Goal: Task Accomplishment & Management: Manage account settings

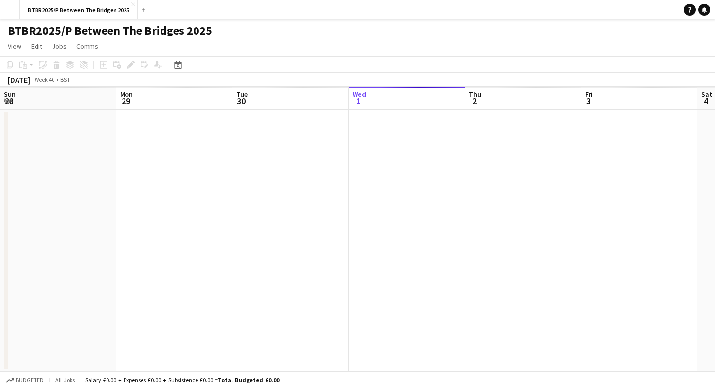
scroll to position [0, 232]
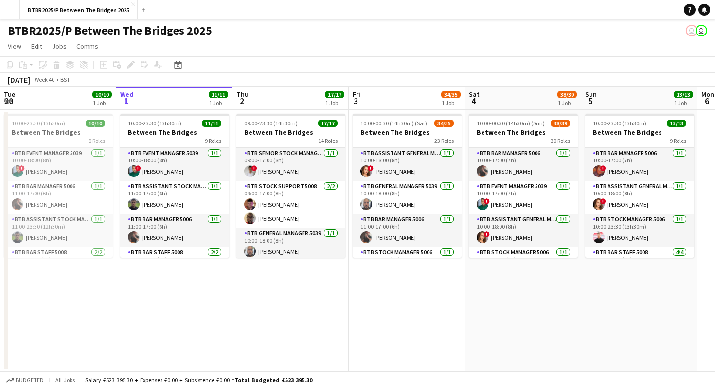
click at [15, 10] on button "Menu" at bounding box center [9, 9] width 19 height 19
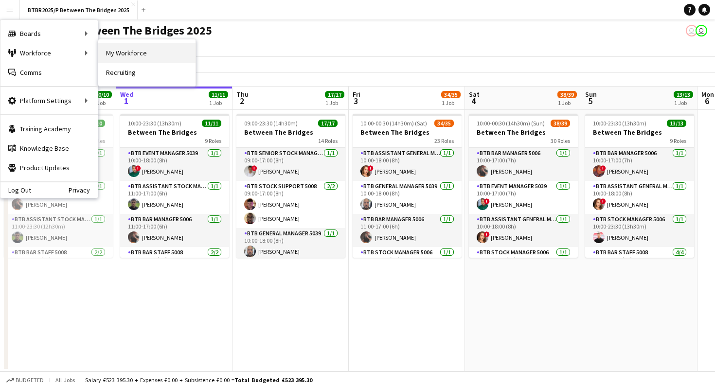
click at [122, 51] on link "My Workforce" at bounding box center [146, 52] width 97 height 19
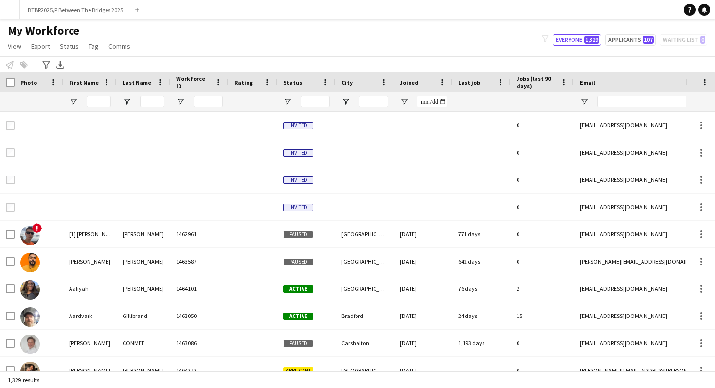
type input "**********"
click at [100, 98] on input "First Name Filter Input" at bounding box center [99, 102] width 24 height 12
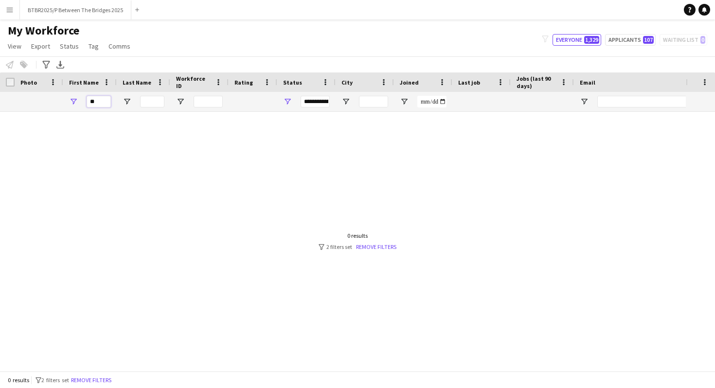
type input "*"
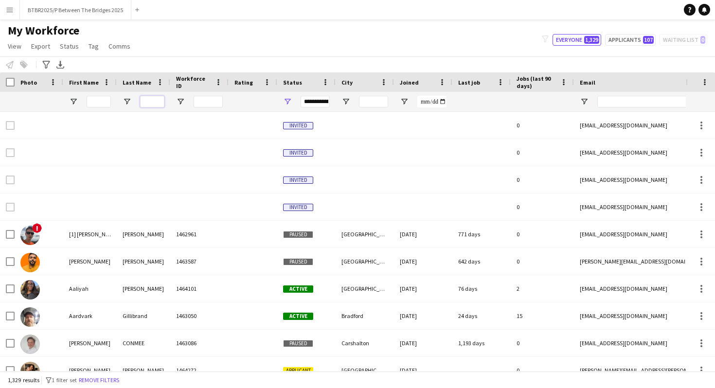
click at [153, 102] on input "Last Name Filter Input" at bounding box center [152, 102] width 24 height 12
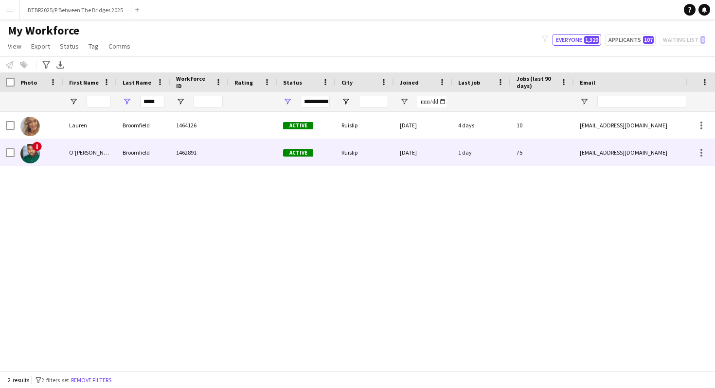
click at [134, 151] on div "Broomfield" at bounding box center [143, 152] width 53 height 27
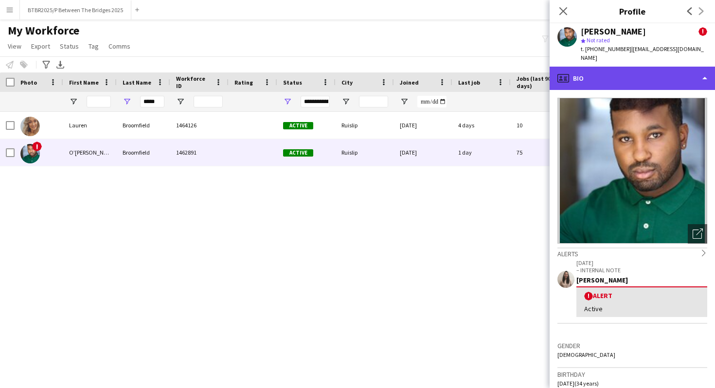
click at [654, 70] on div "profile Bio" at bounding box center [632, 78] width 165 height 23
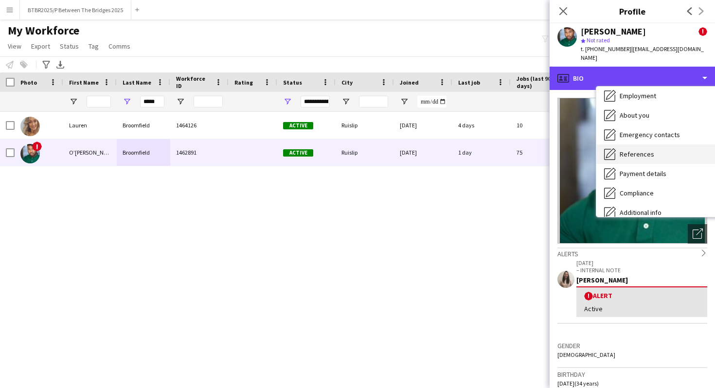
scroll to position [54, 0]
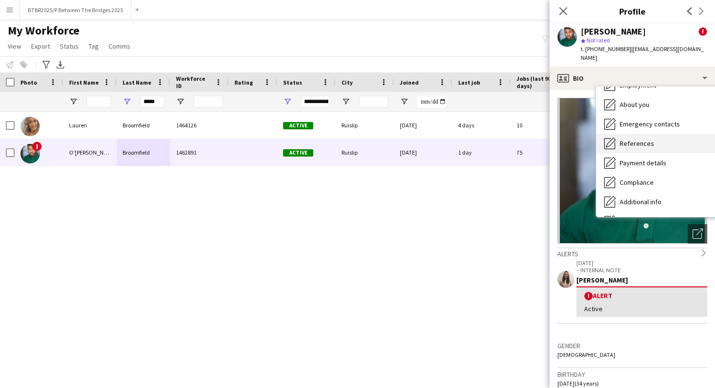
click at [642, 179] on div "Compliance Compliance" at bounding box center [657, 182] width 122 height 19
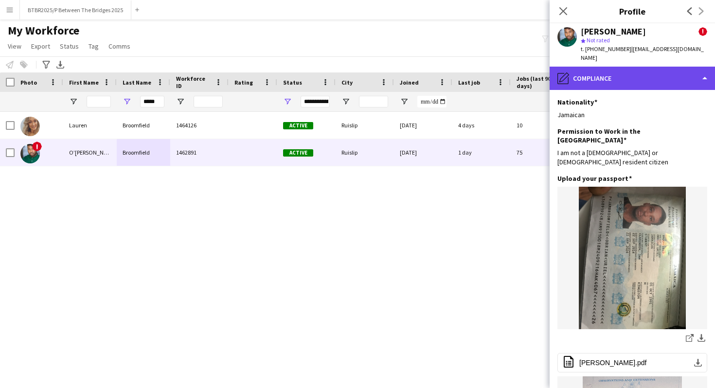
click at [640, 67] on div "pencil4 Compliance" at bounding box center [632, 78] width 165 height 23
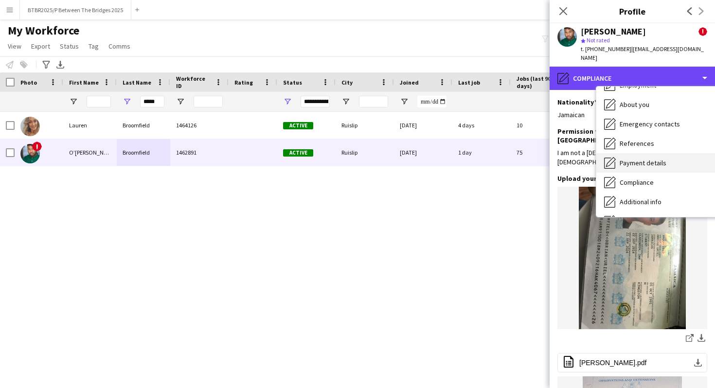
scroll to position [0, 0]
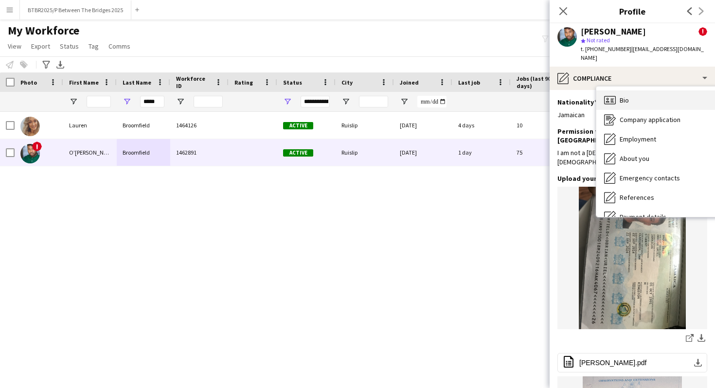
click at [646, 99] on div "Bio Bio" at bounding box center [657, 99] width 122 height 19
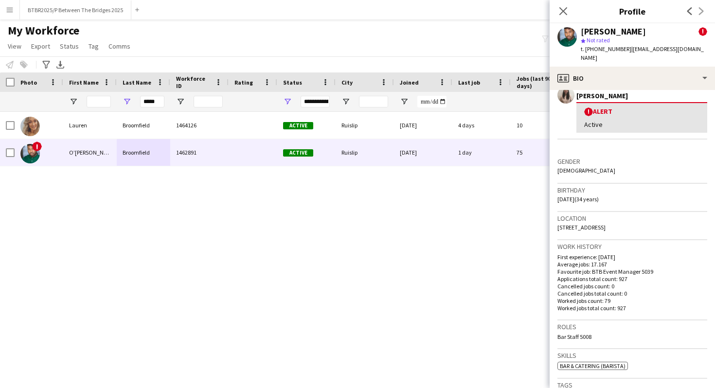
scroll to position [191, 0]
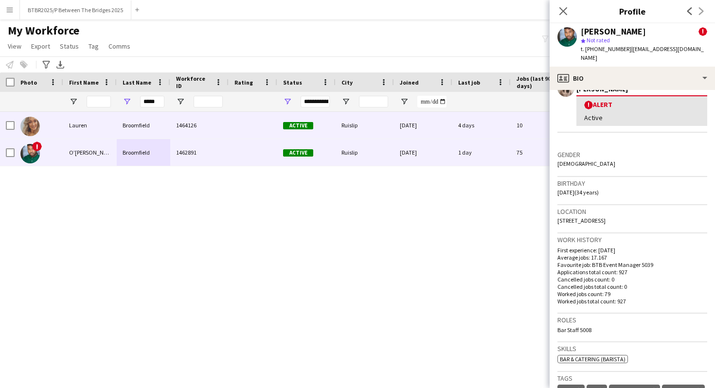
click at [82, 124] on div "Lauren" at bounding box center [89, 125] width 53 height 27
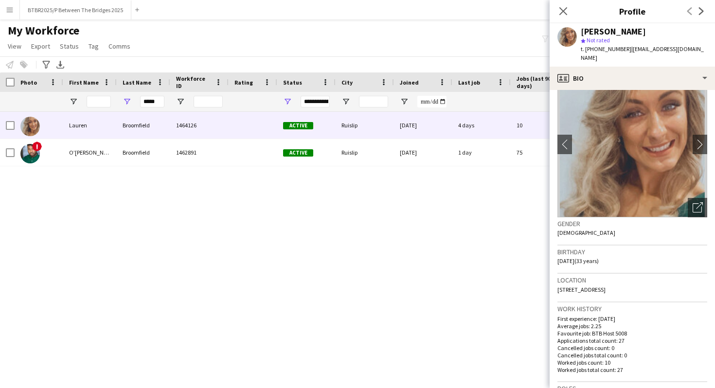
scroll to position [23, 0]
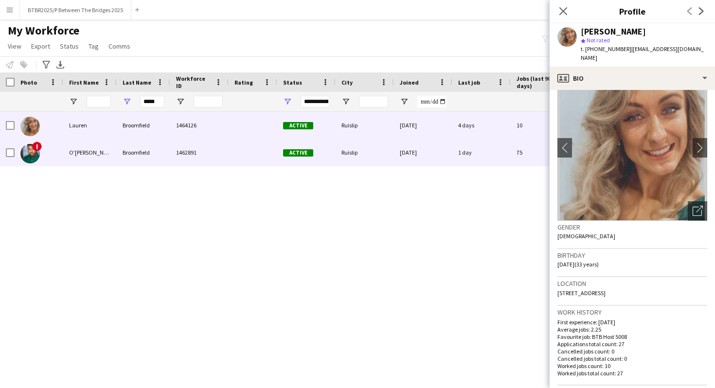
click at [114, 157] on div "O’[PERSON_NAME]" at bounding box center [89, 152] width 53 height 27
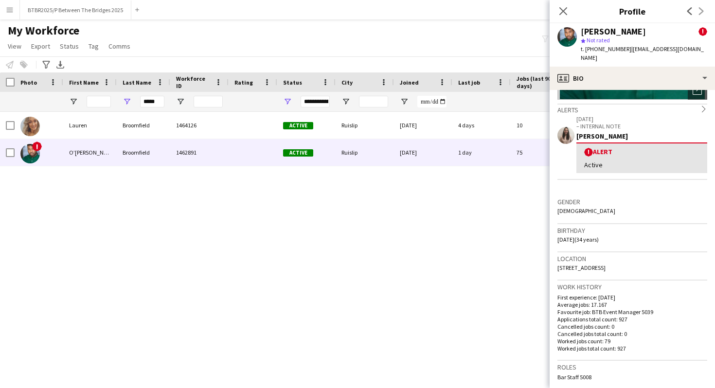
scroll to position [0, 0]
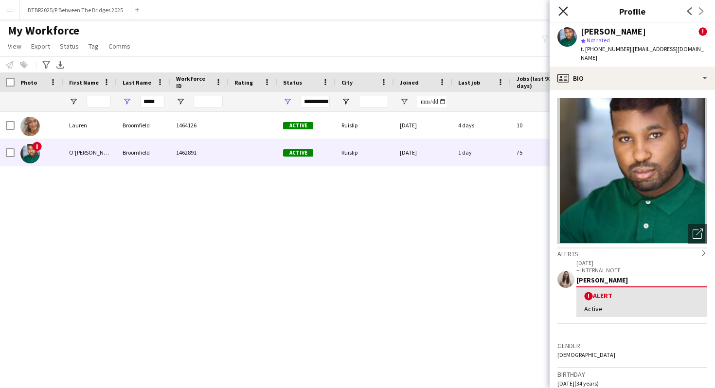
click at [564, 11] on icon "Close pop-in" at bounding box center [562, 10] width 9 height 9
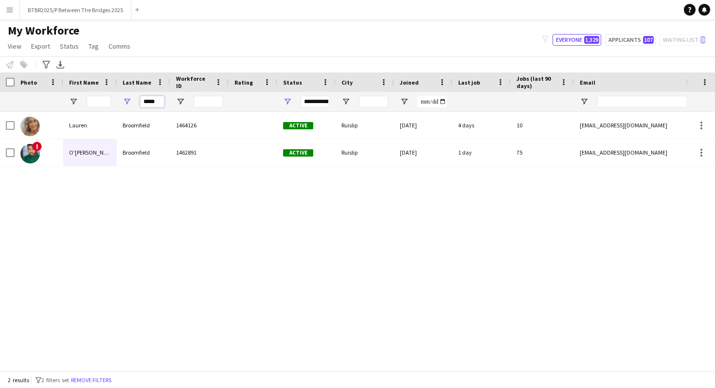
click at [159, 100] on input "*****" at bounding box center [152, 102] width 24 height 12
type input "*"
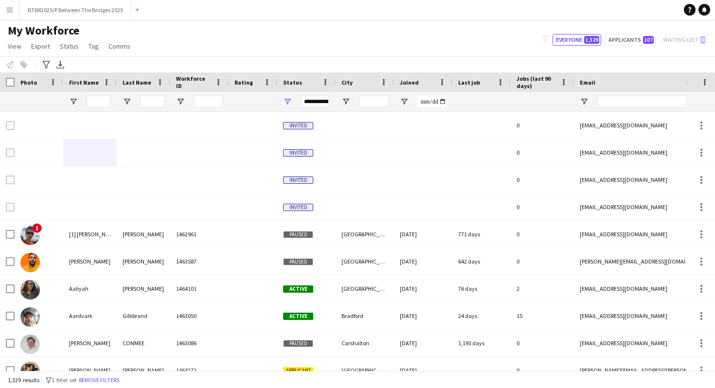
click at [203, 43] on div "My Workforce View Views Default view Details New Starters New starters report N…" at bounding box center [357, 39] width 715 height 33
